Goal: Navigation & Orientation: Find specific page/section

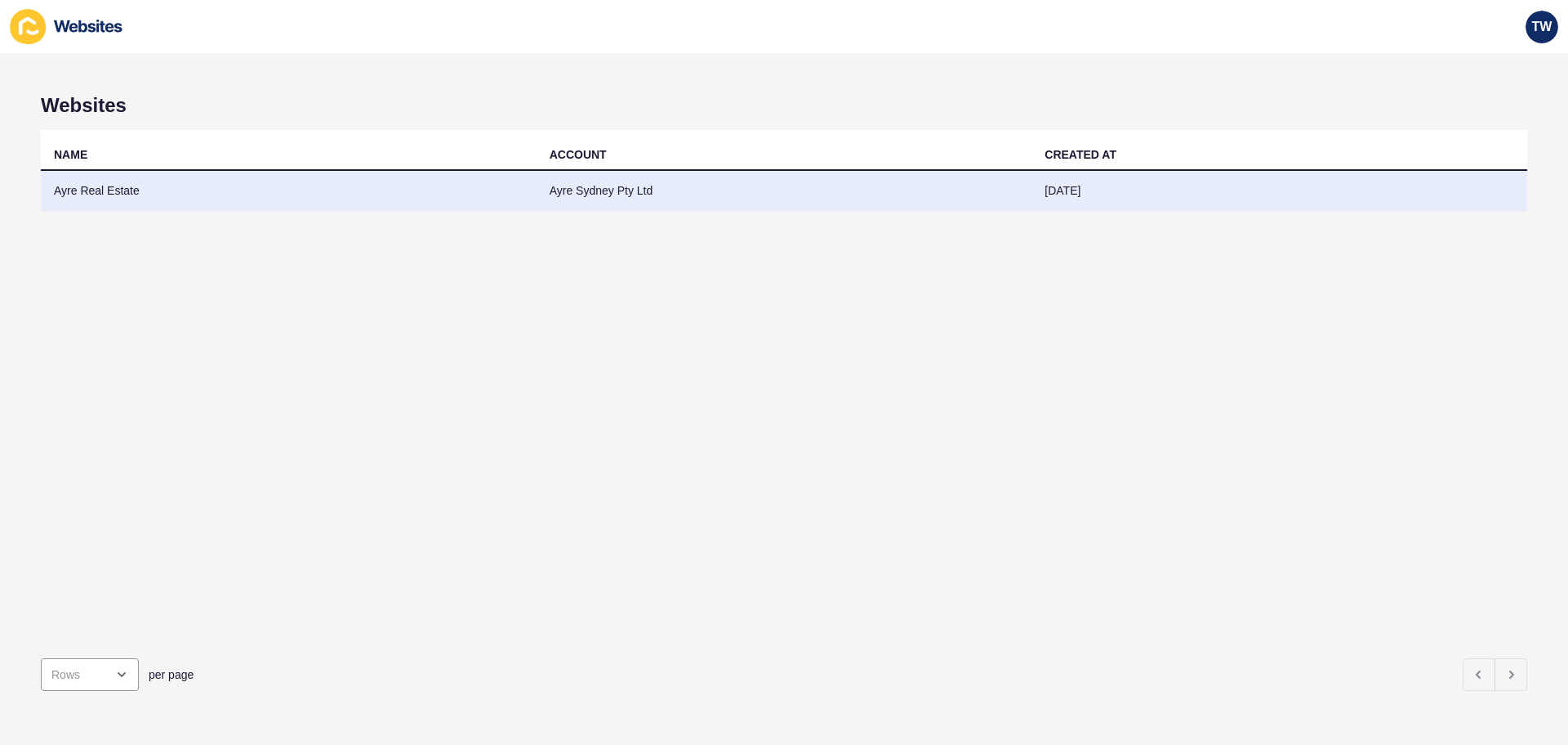
click at [105, 191] on td "Ayre Real Estate" at bounding box center [288, 191] width 496 height 40
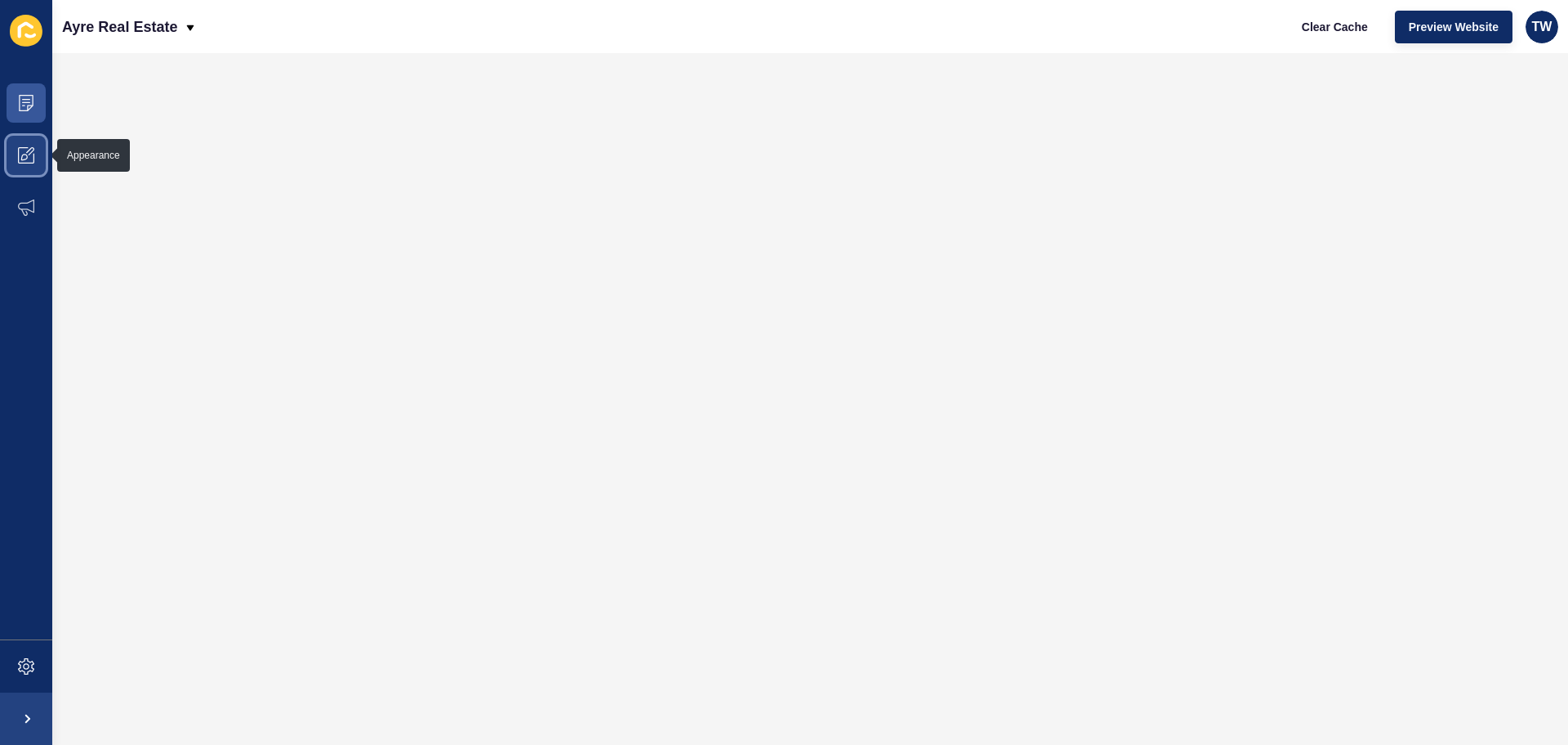
click at [20, 156] on icon at bounding box center [26, 155] width 16 height 16
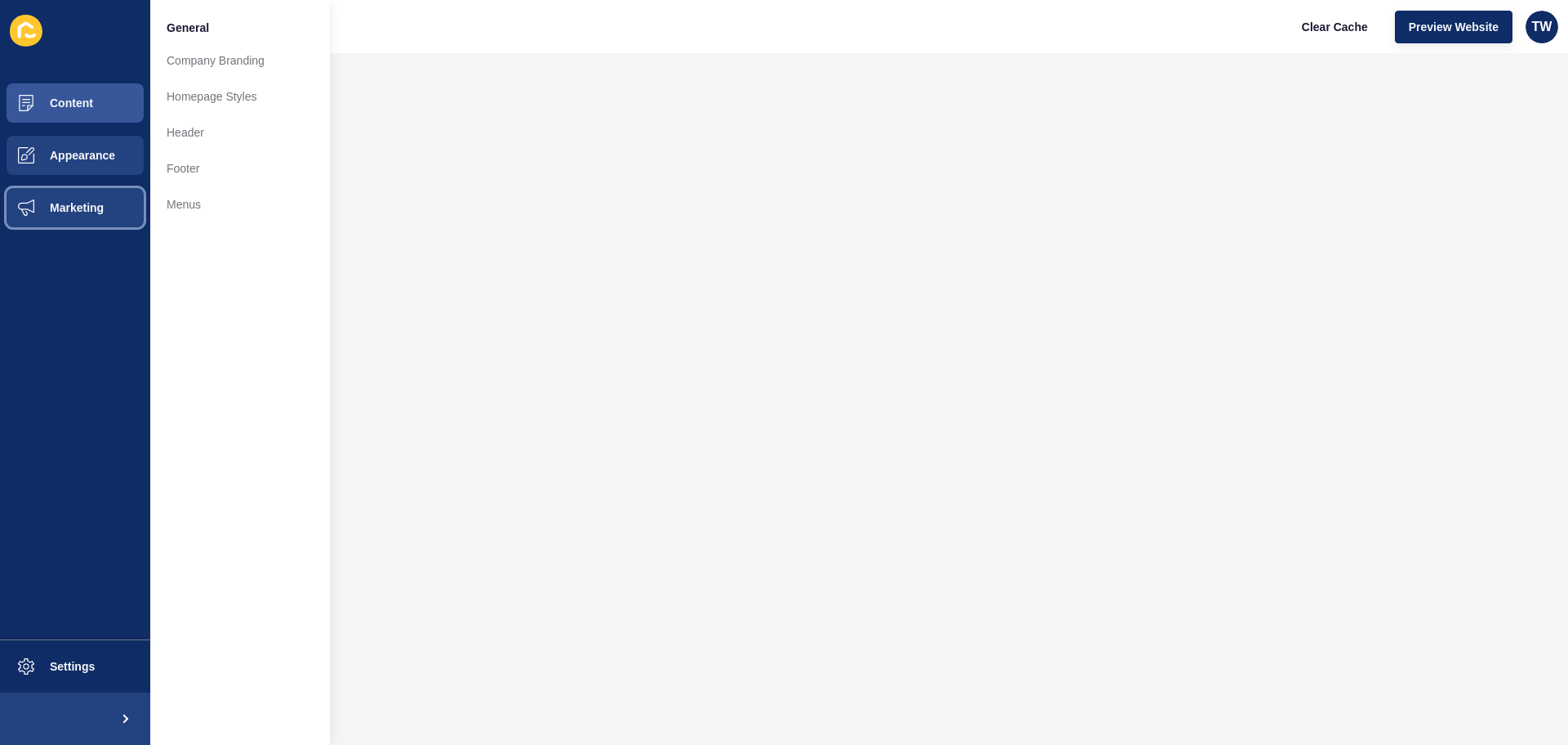
click at [57, 208] on span "Marketing" at bounding box center [50, 208] width 106 height 13
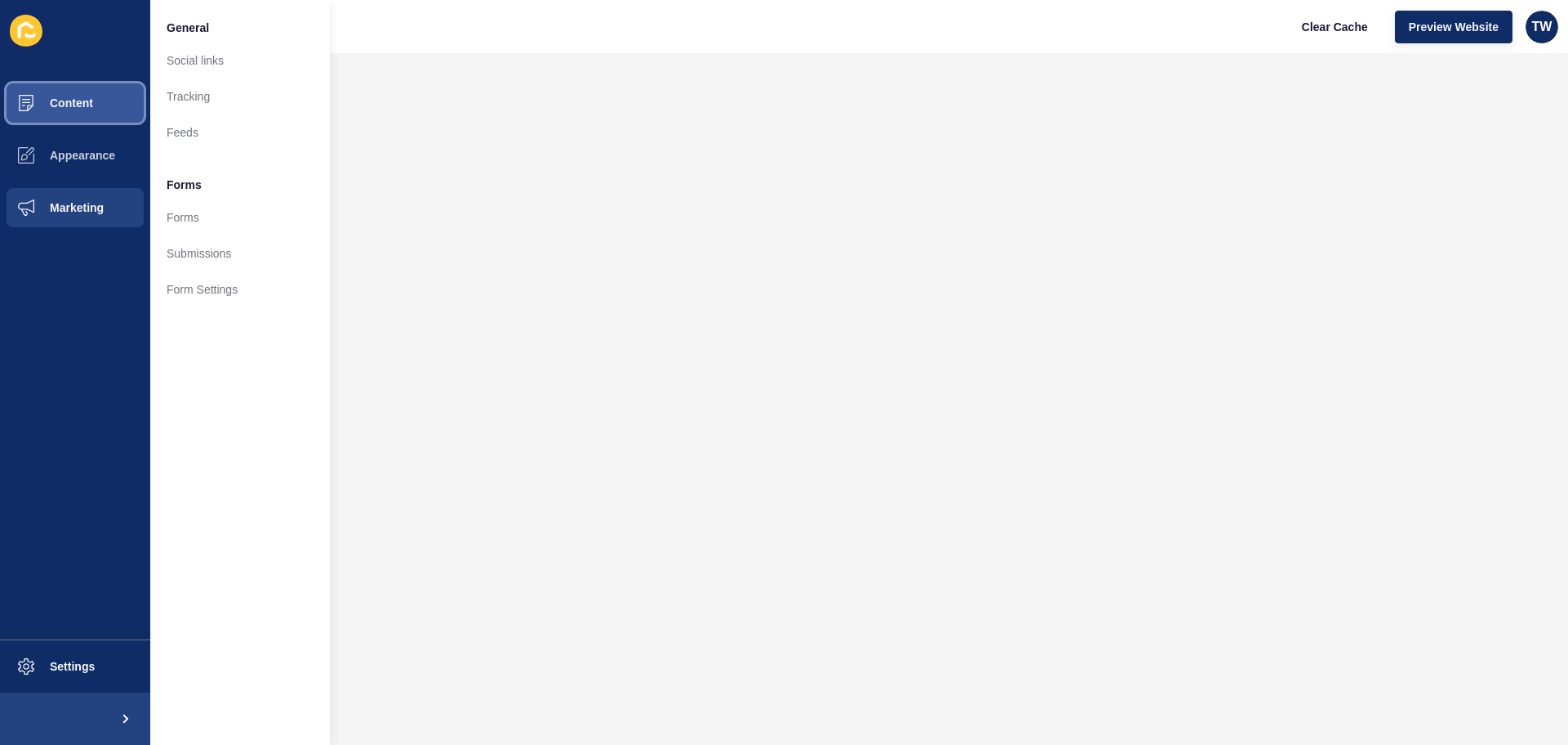
click at [83, 98] on span "Content" at bounding box center [44, 103] width 95 height 13
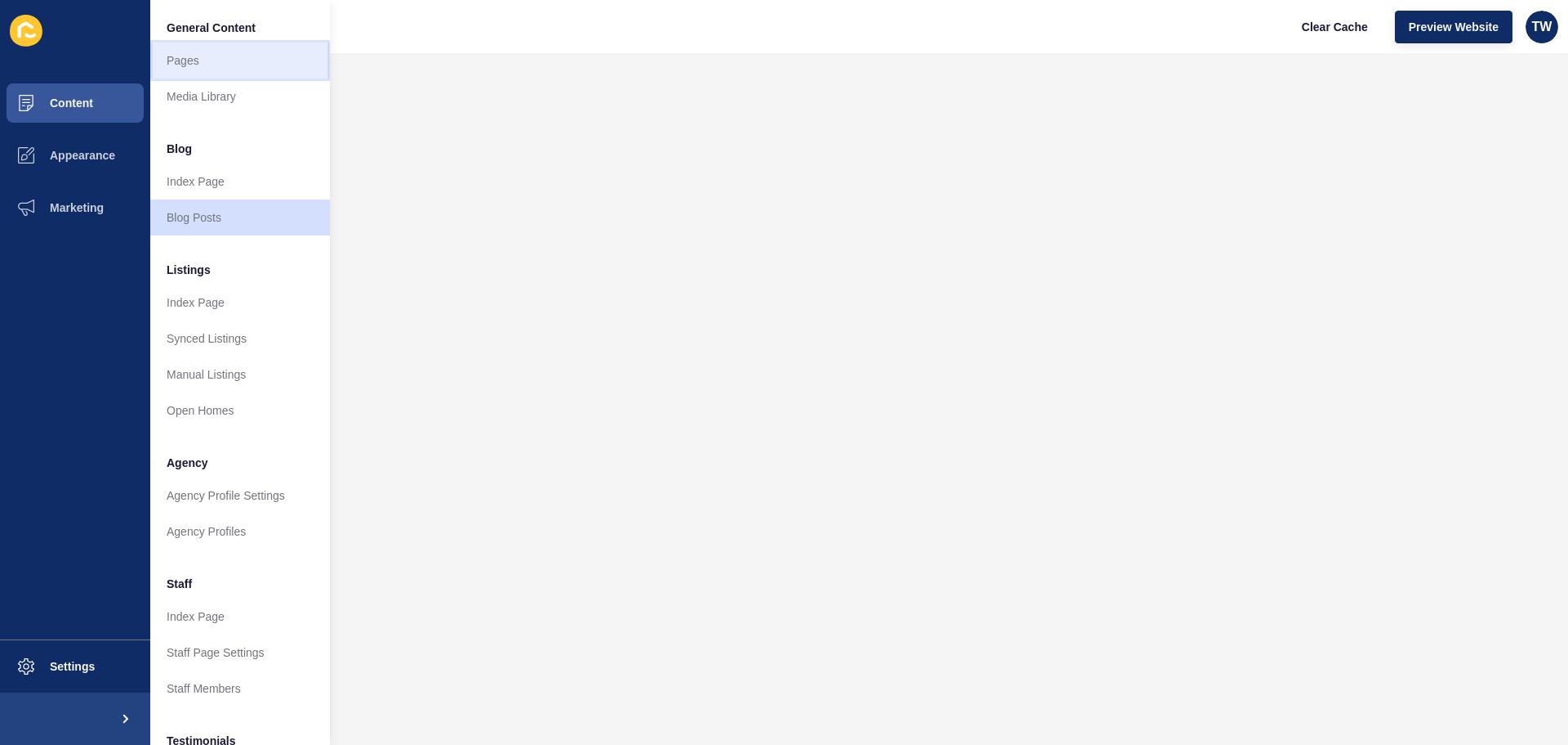
click at [179, 67] on link "Pages" at bounding box center [240, 60] width 180 height 36
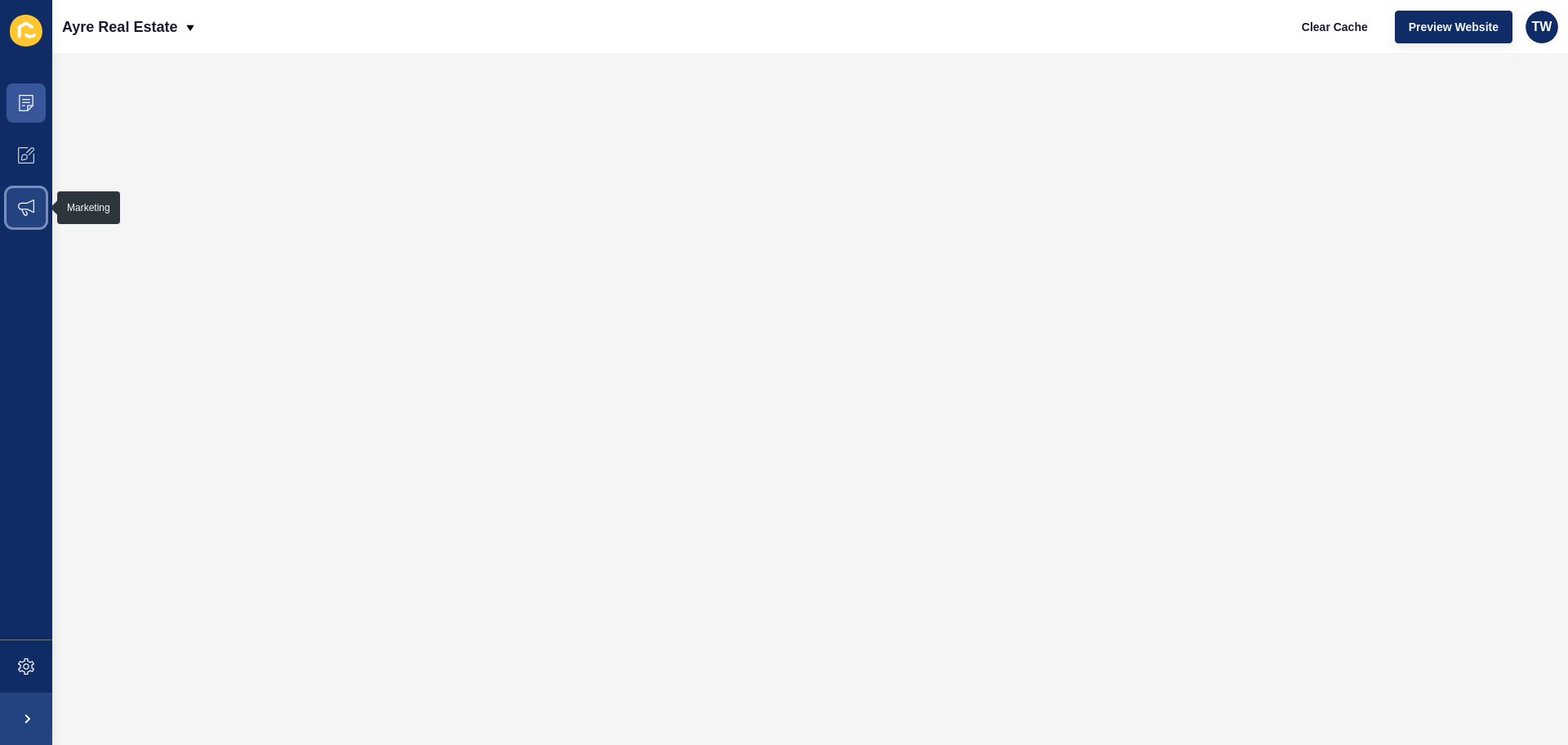
click at [29, 212] on icon at bounding box center [26, 207] width 16 height 16
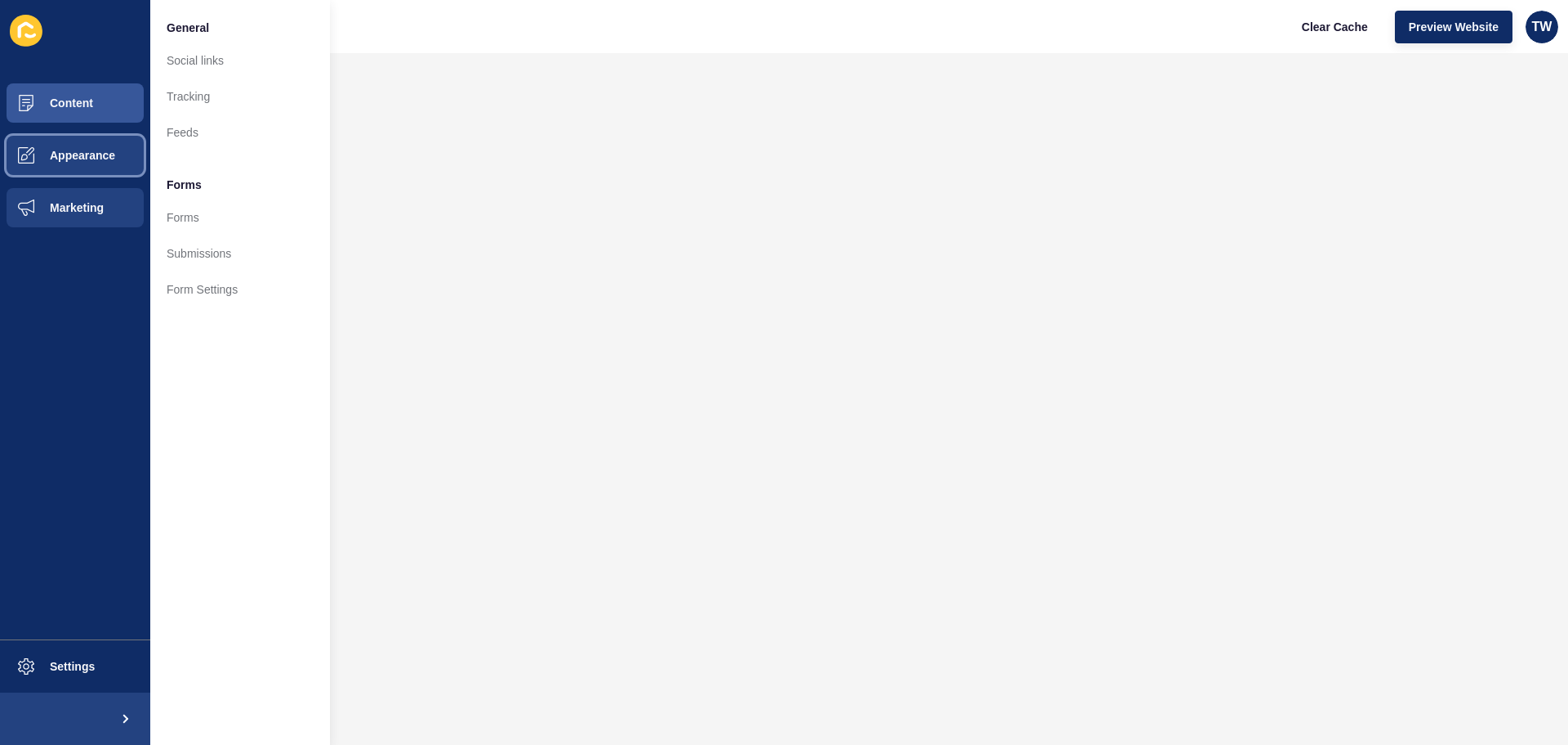
click at [48, 168] on span at bounding box center [26, 155] width 52 height 52
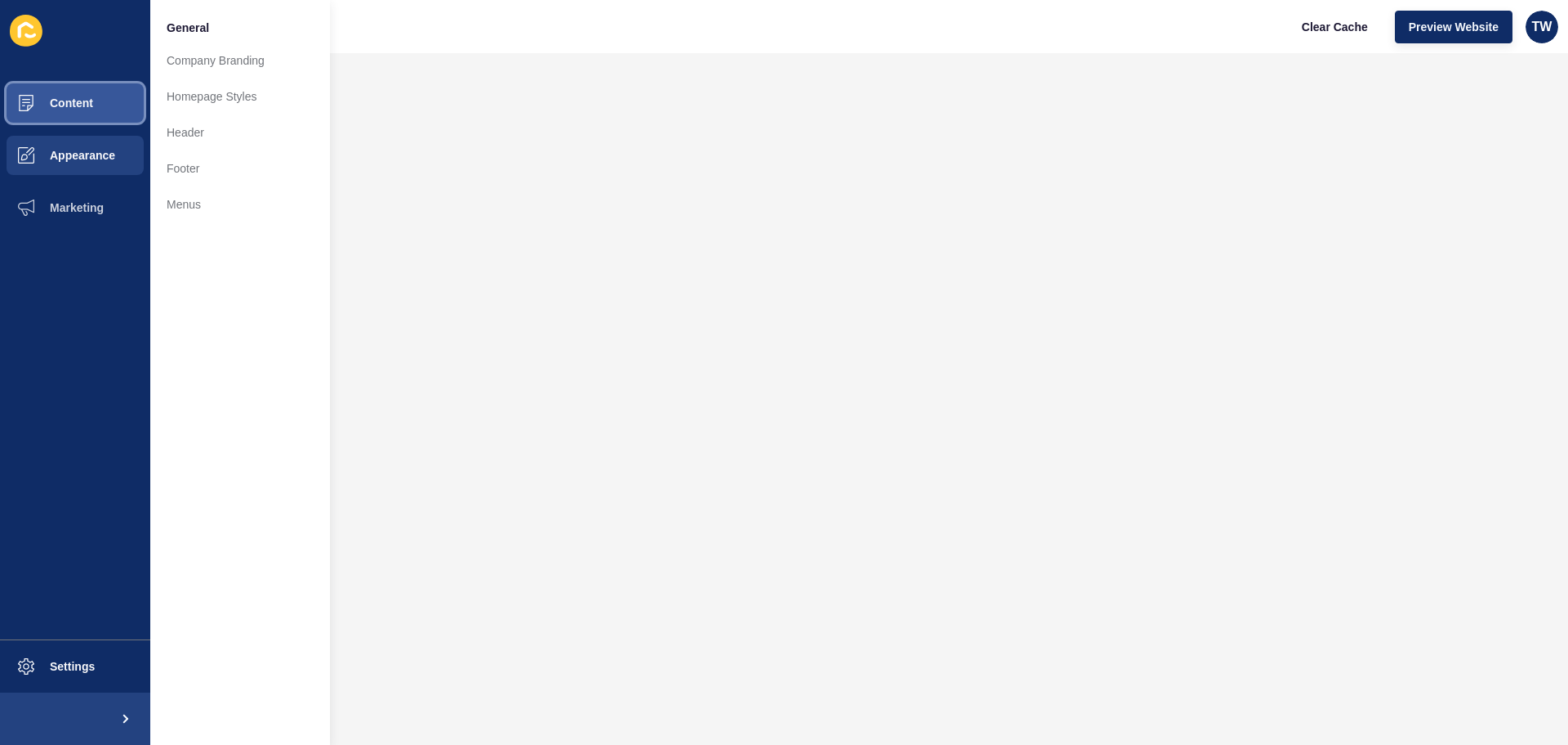
click at [62, 99] on span "Content" at bounding box center [44, 103] width 95 height 13
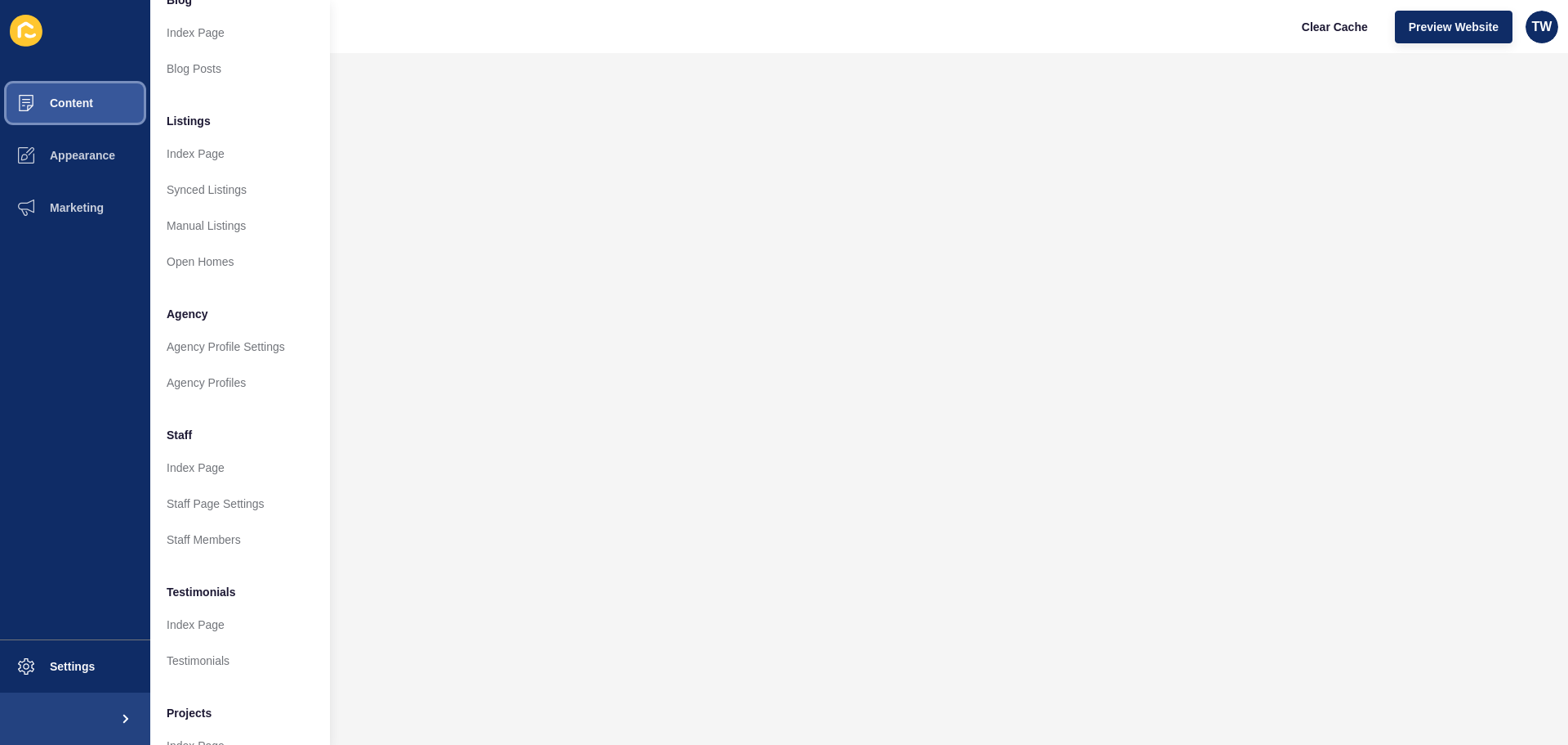
scroll to position [226, 0]
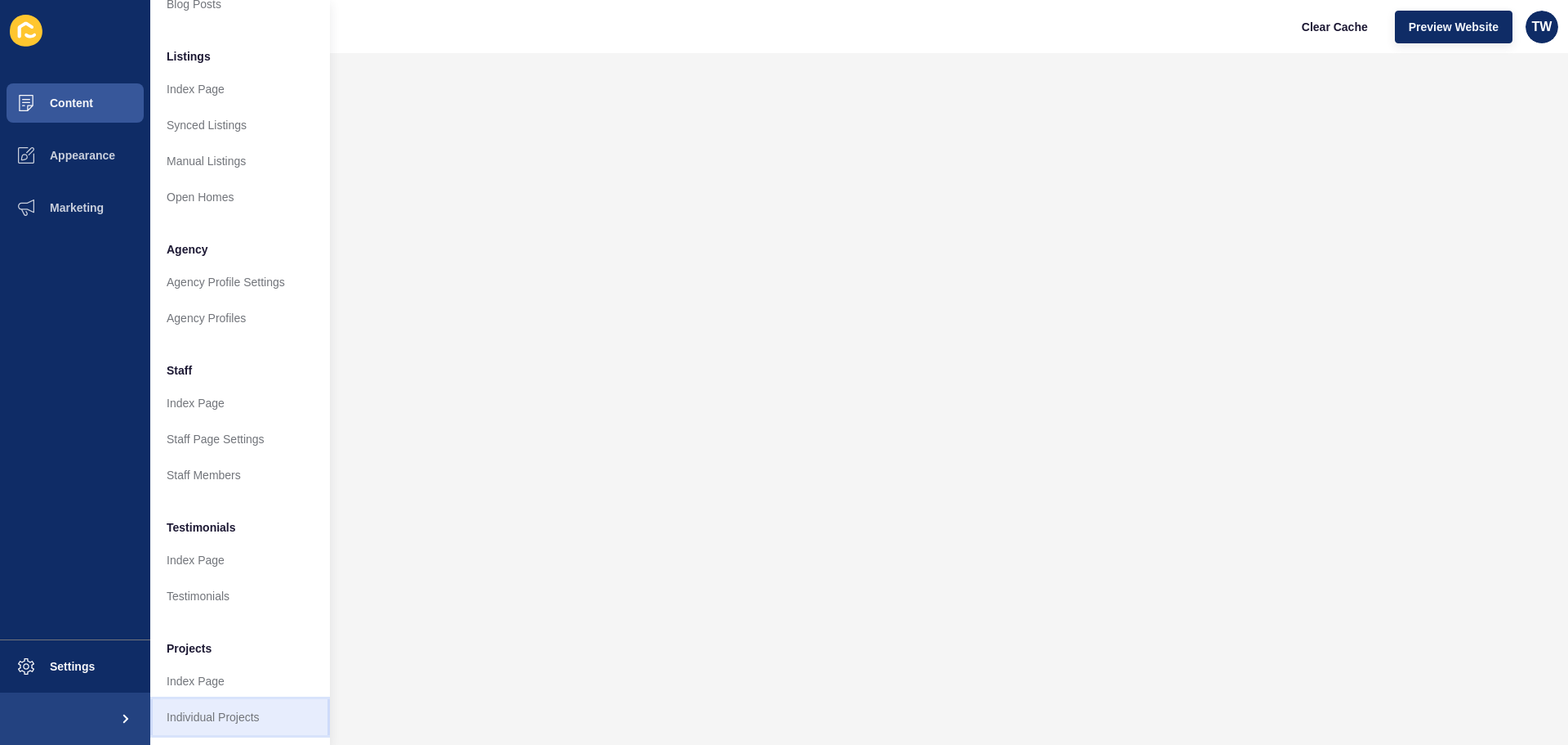
click at [203, 699] on link "Individual Projects" at bounding box center [240, 716] width 180 height 36
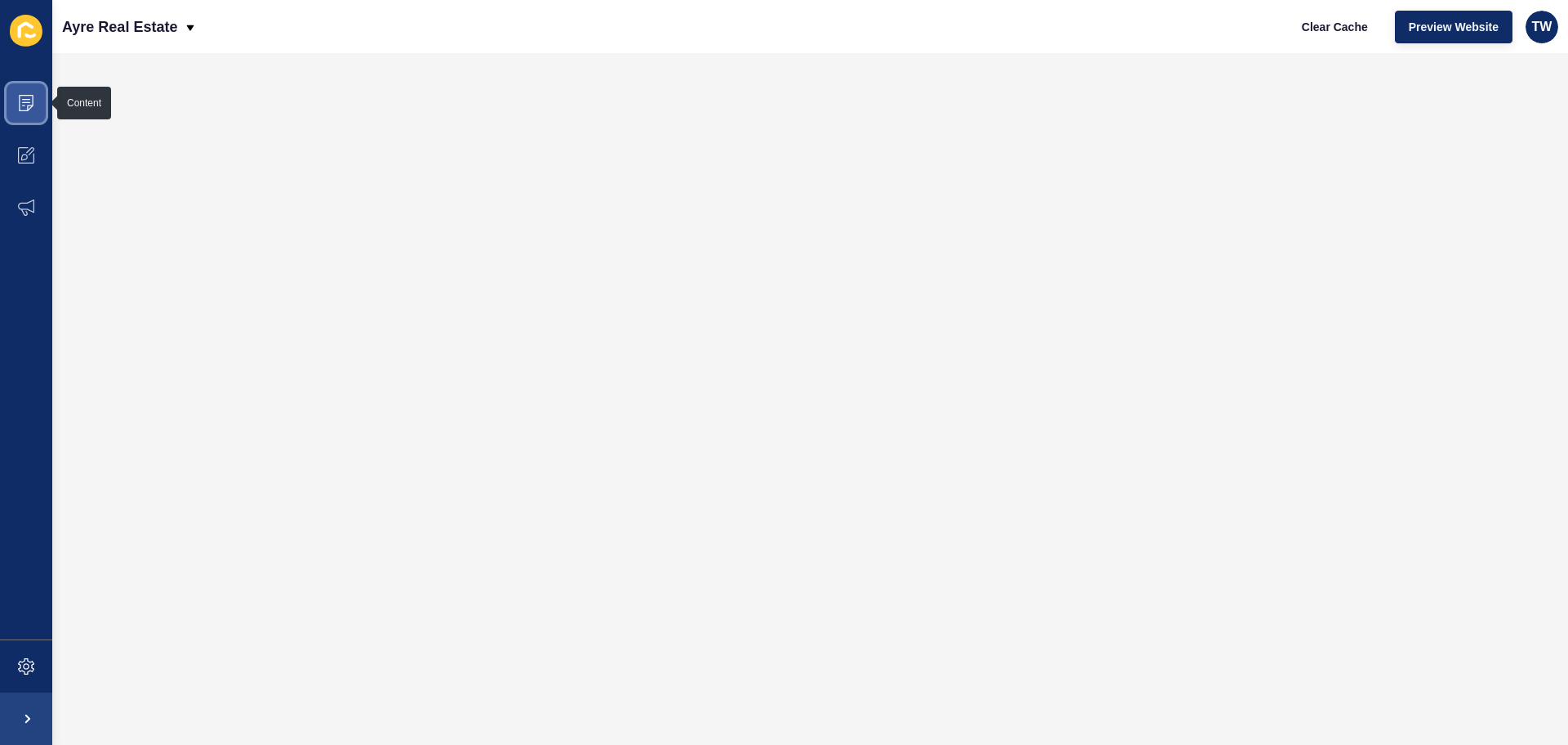
click at [21, 107] on icon at bounding box center [26, 102] width 16 height 16
click at [35, 95] on span at bounding box center [26, 103] width 52 height 52
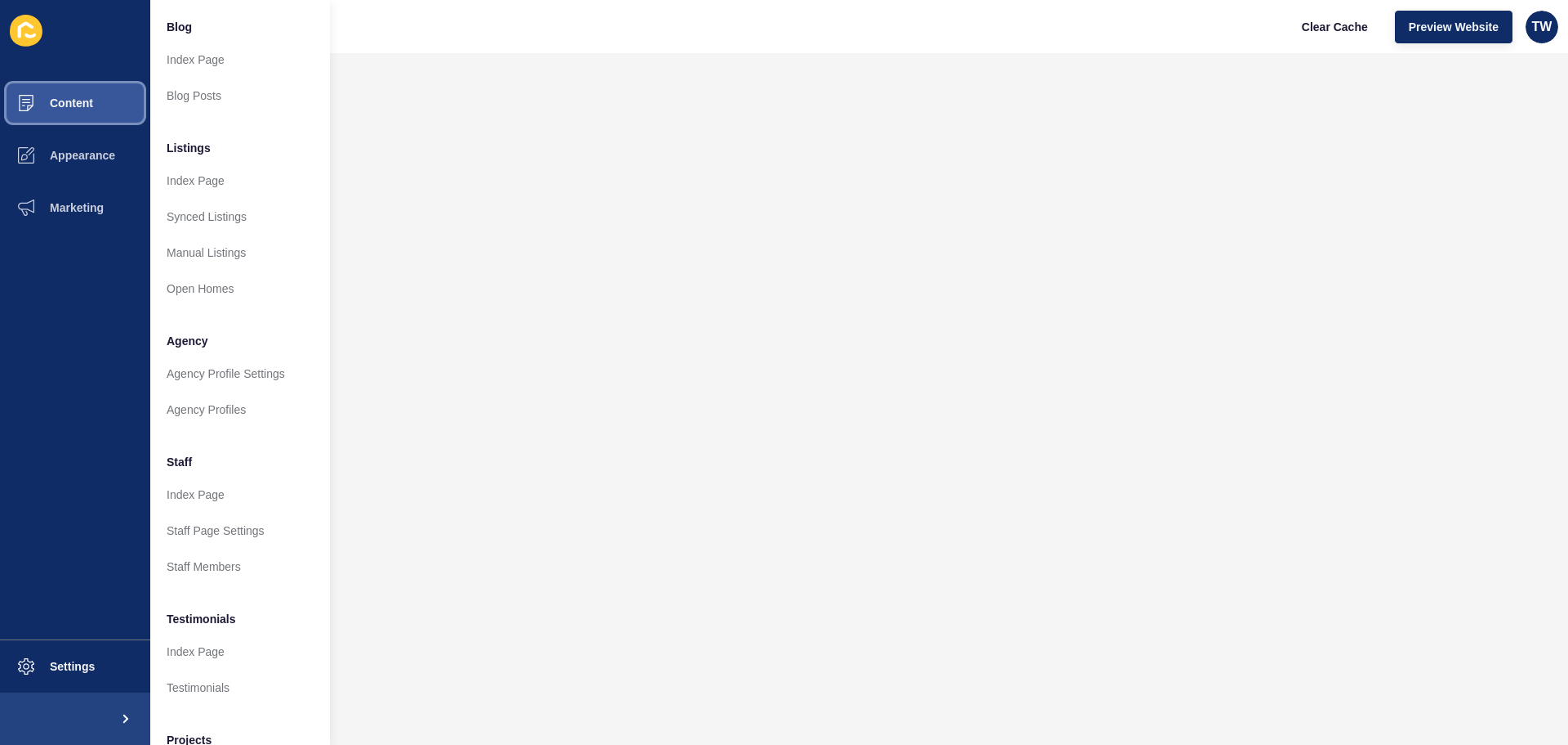
scroll to position [226, 0]
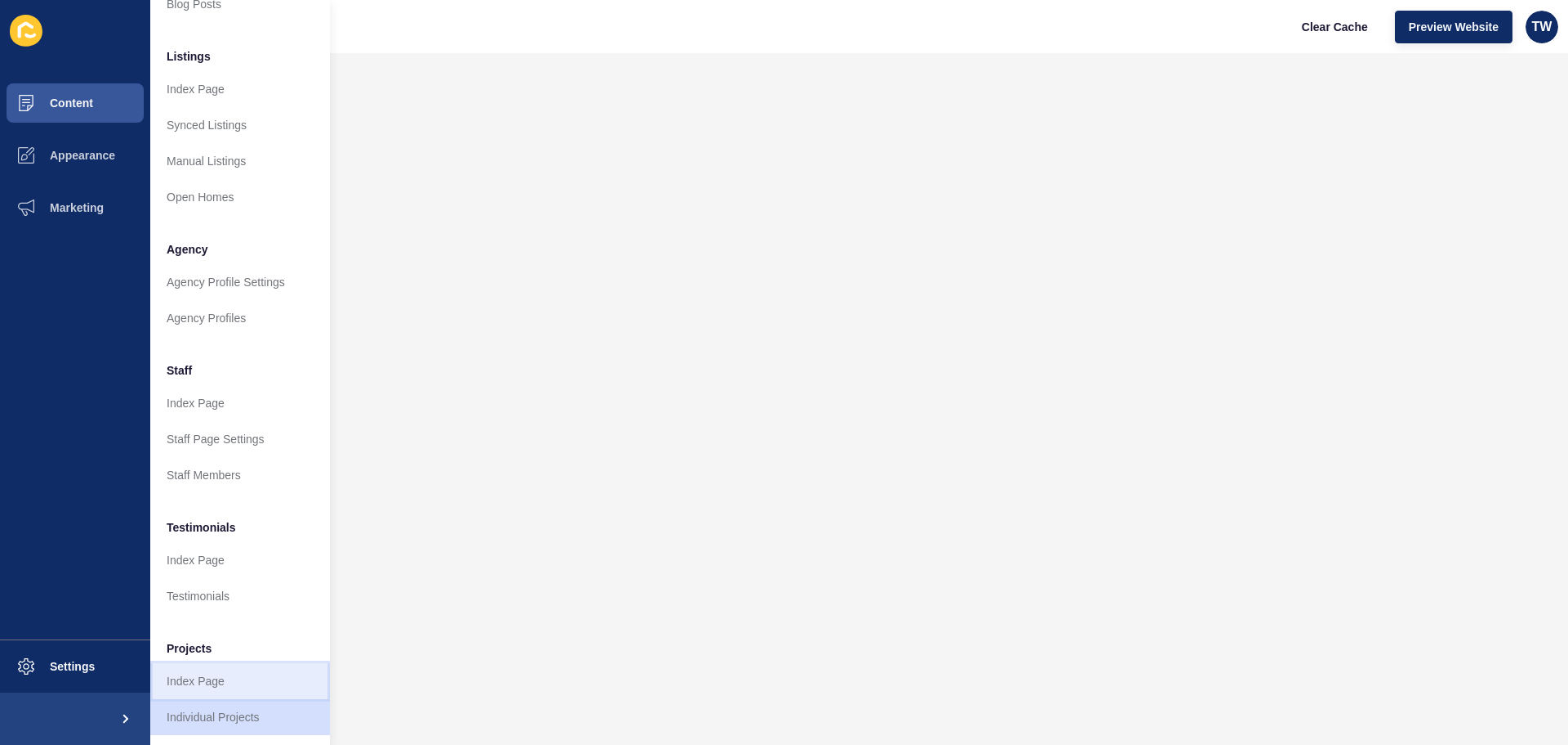
click at [220, 679] on link "Index Page" at bounding box center [240, 680] width 180 height 36
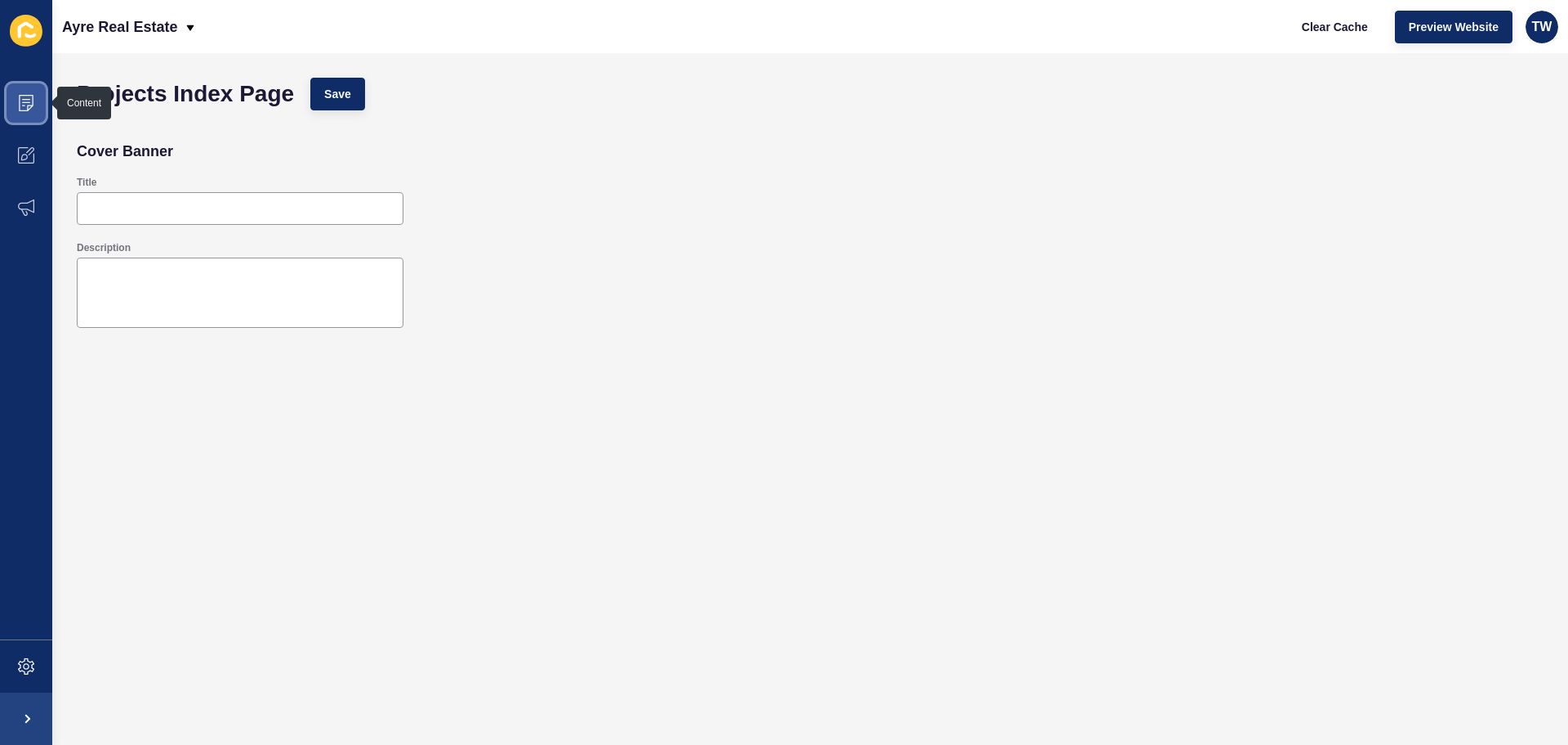
click at [26, 101] on icon at bounding box center [26, 102] width 16 height 16
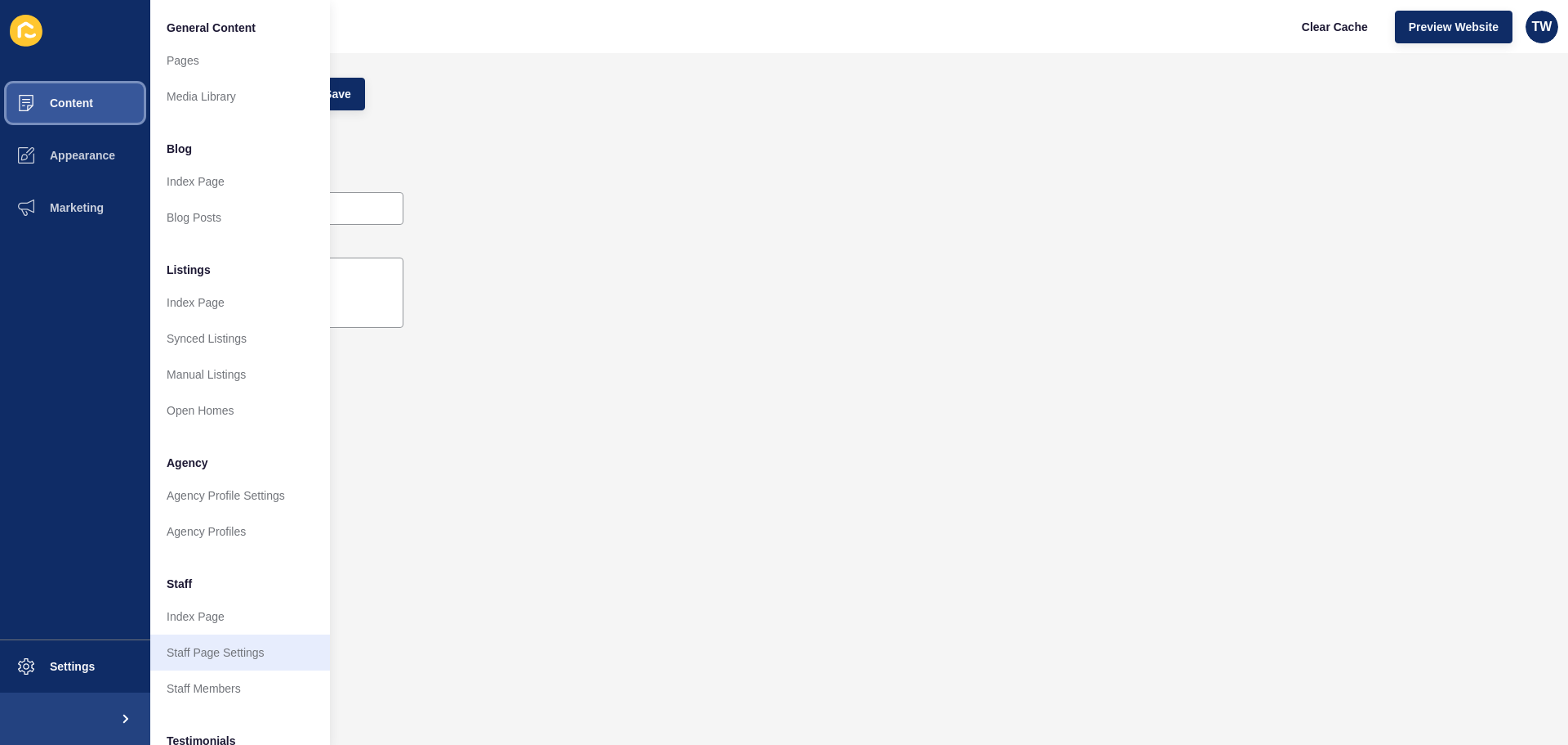
scroll to position [226, 0]
